Goal: Information Seeking & Learning: Understand process/instructions

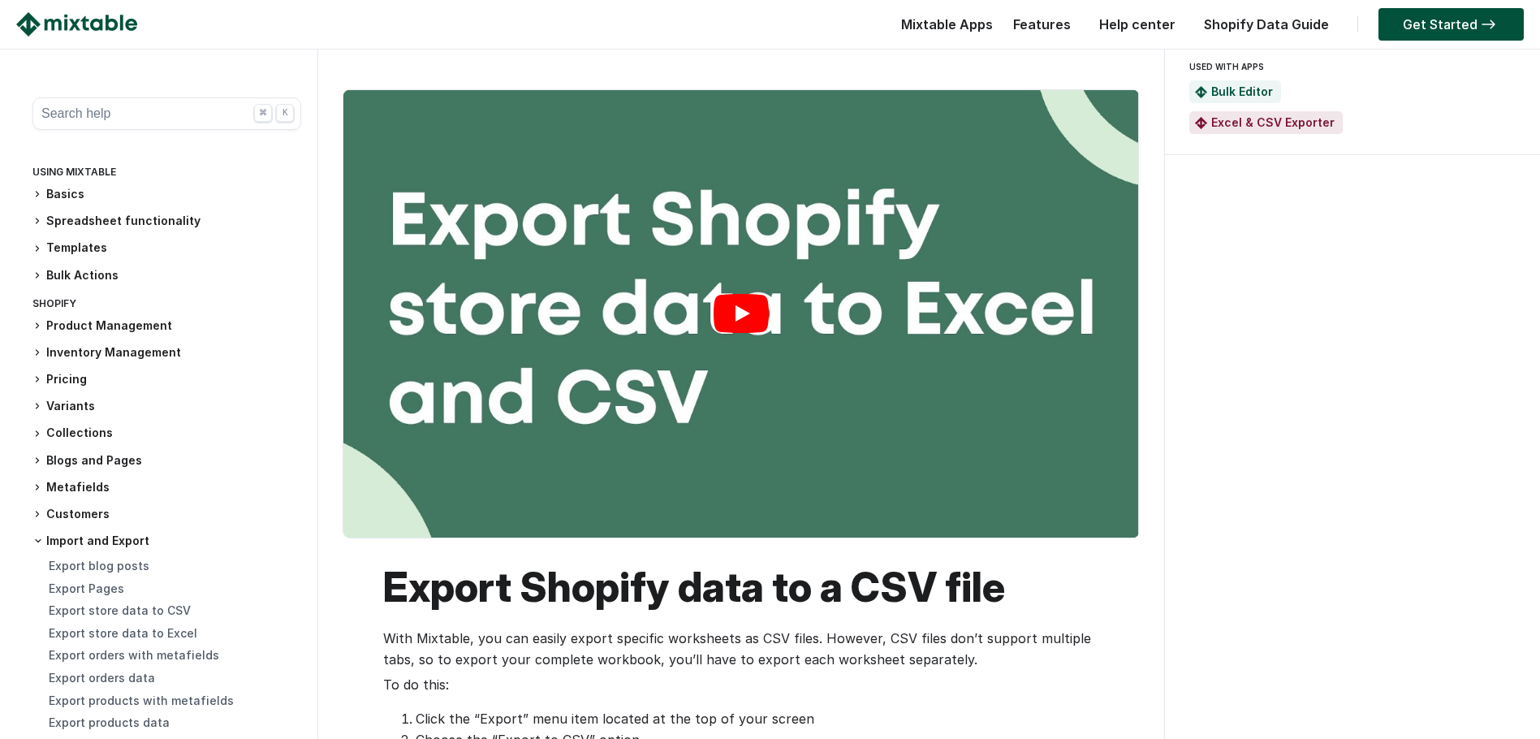
click at [736, 304] on link "Play" at bounding box center [740, 313] width 795 height 447
click at [1463, 24] on link "Get Started" at bounding box center [1451, 24] width 145 height 32
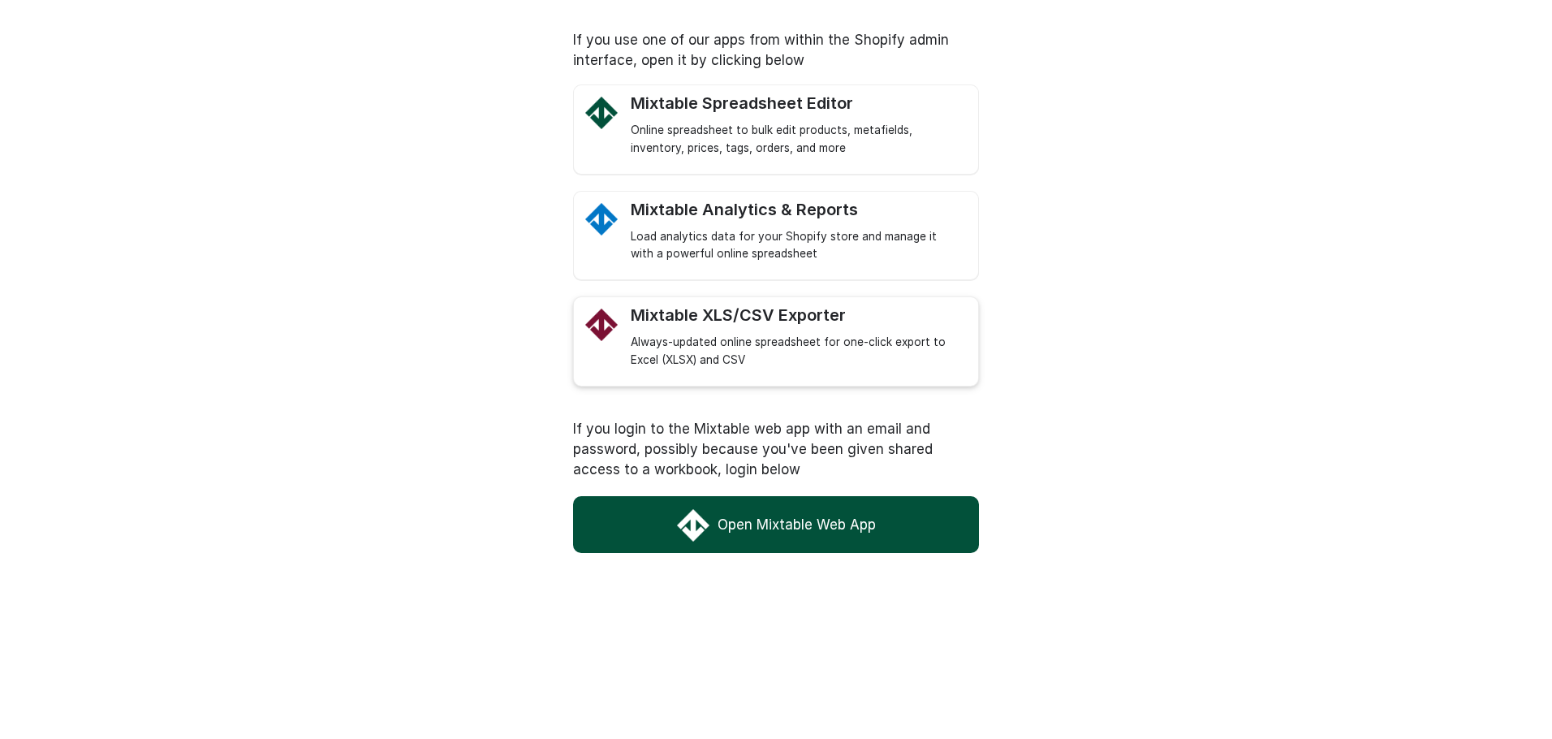
click at [779, 314] on div "Mixtable XLS/CSV Exporter" at bounding box center [796, 315] width 331 height 20
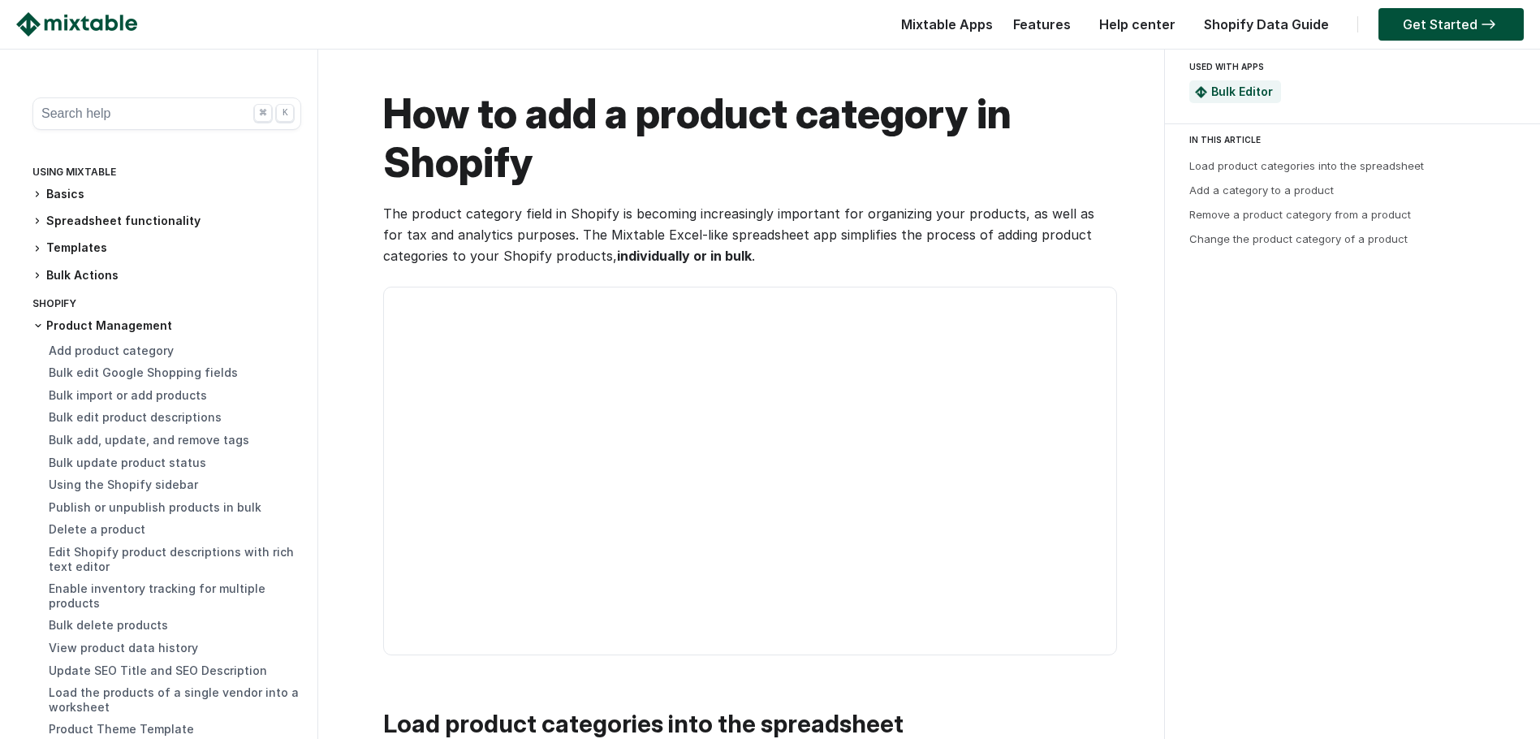
click at [999, 205] on p "The product category field in Shopify is becoming increasingly important for or…" at bounding box center [749, 234] width 732 height 63
click at [1423, 24] on link "Get Started" at bounding box center [1451, 24] width 145 height 32
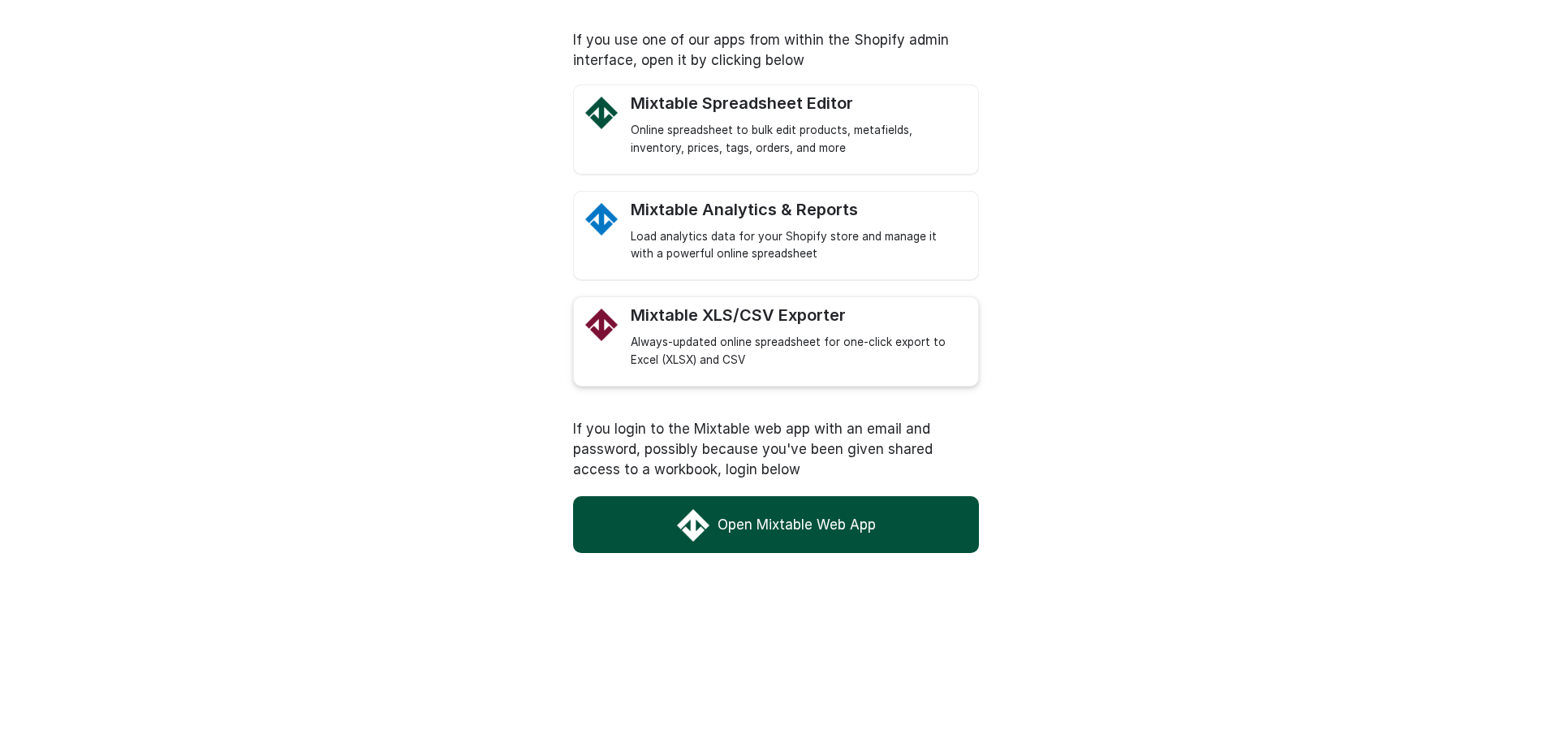
click at [752, 319] on div "Mixtable XLS/CSV Exporter" at bounding box center [796, 315] width 331 height 20
